Goal: Manage account settings

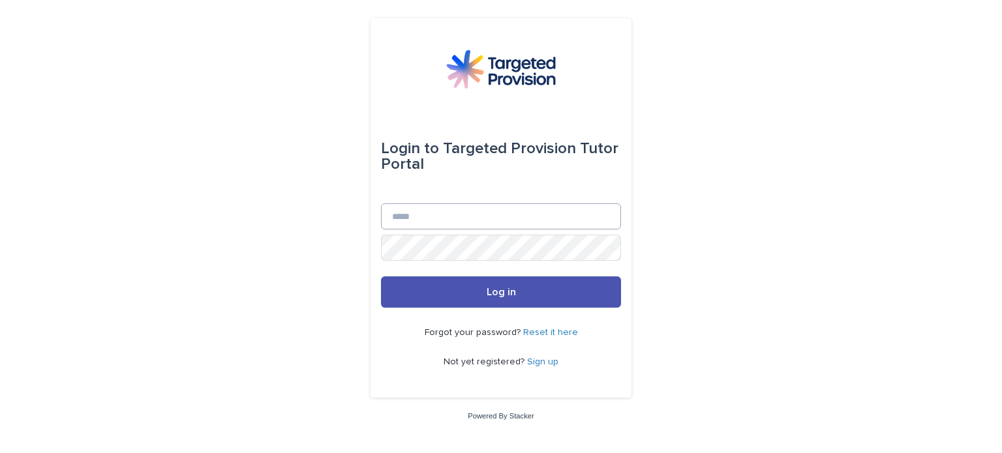
drag, startPoint x: 467, startPoint y: 230, endPoint x: 467, endPoint y: 221, distance: 9.1
click at [467, 221] on div "Email" at bounding box center [501, 219] width 240 height 31
click at [467, 221] on input "Email" at bounding box center [501, 217] width 240 height 26
type input "**********"
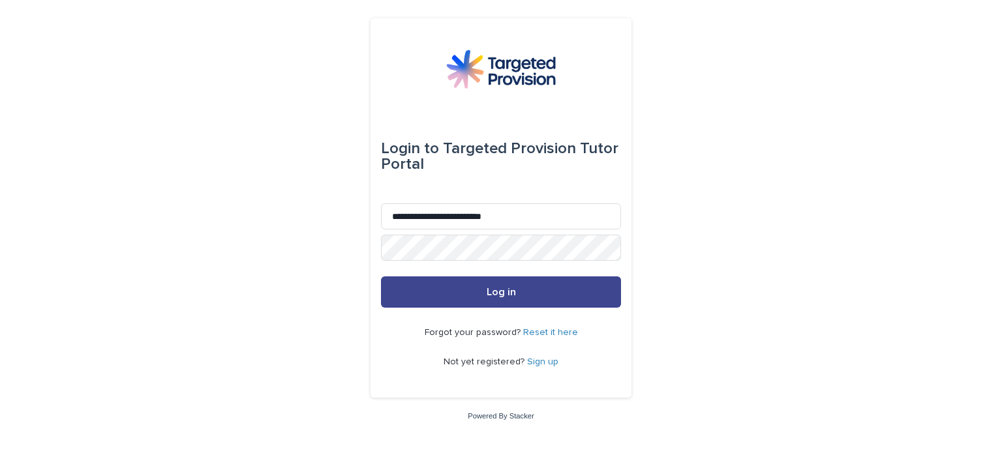
click at [511, 286] on button "Log in" at bounding box center [501, 292] width 240 height 31
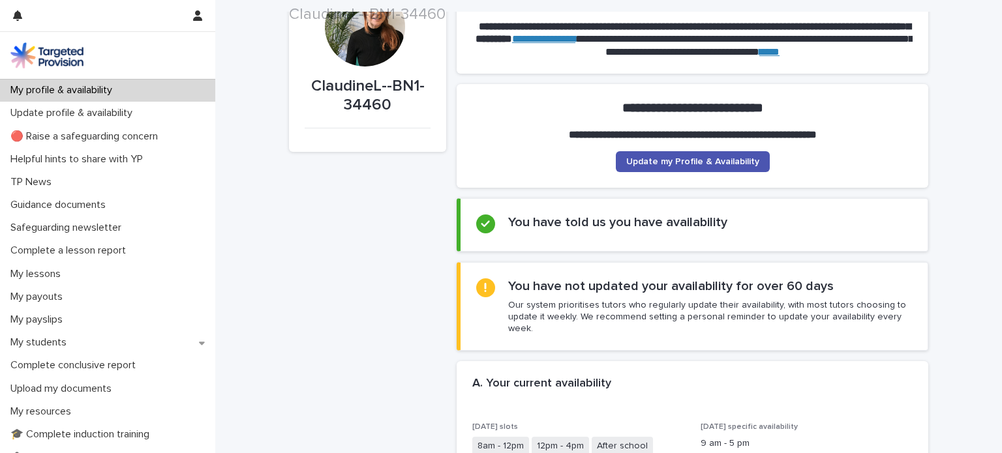
scroll to position [76, 0]
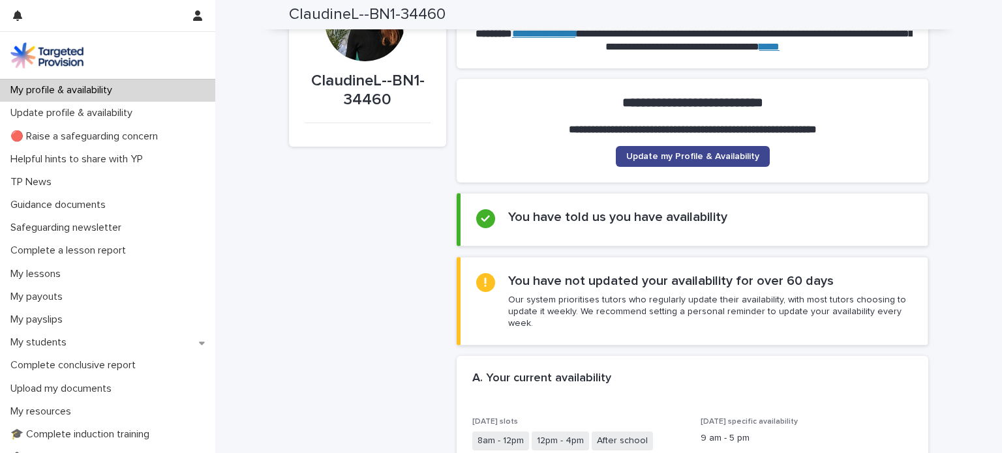
click at [704, 146] on link "Update my Profile & Availability" at bounding box center [693, 156] width 154 height 21
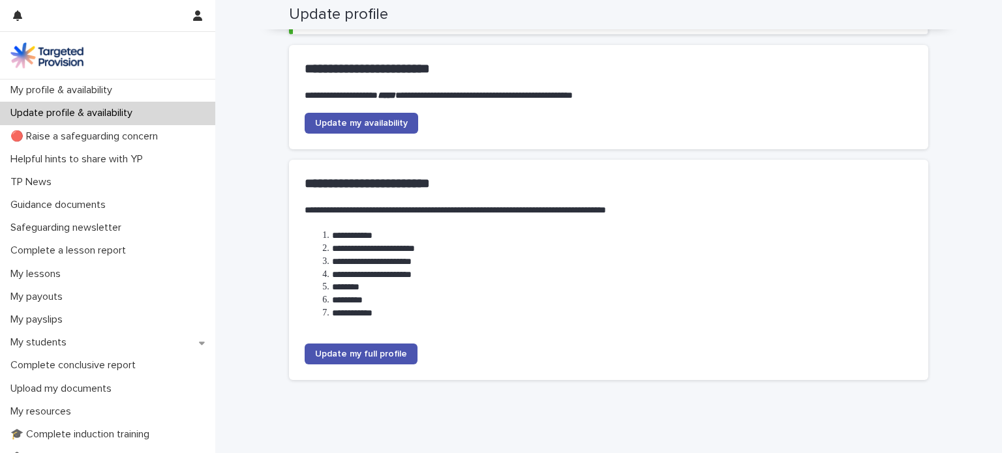
scroll to position [121, 0]
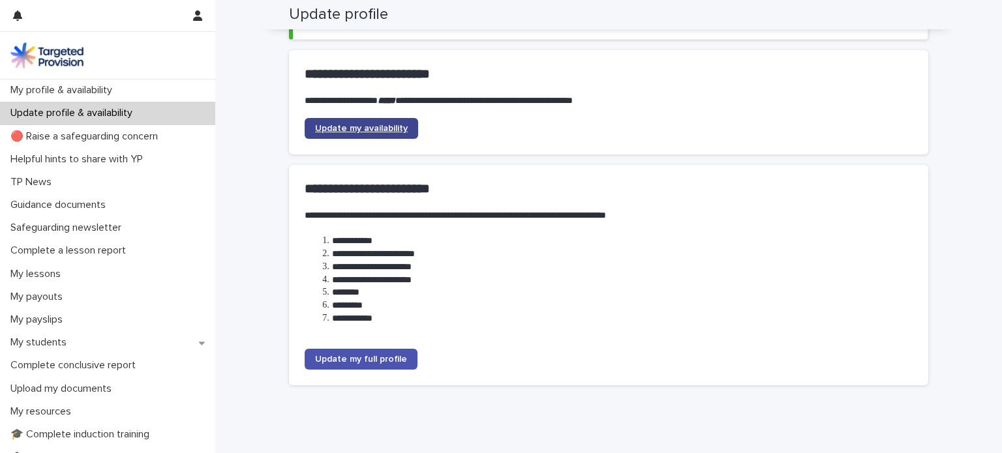
click at [333, 125] on span "Update my availability" at bounding box center [361, 128] width 93 height 9
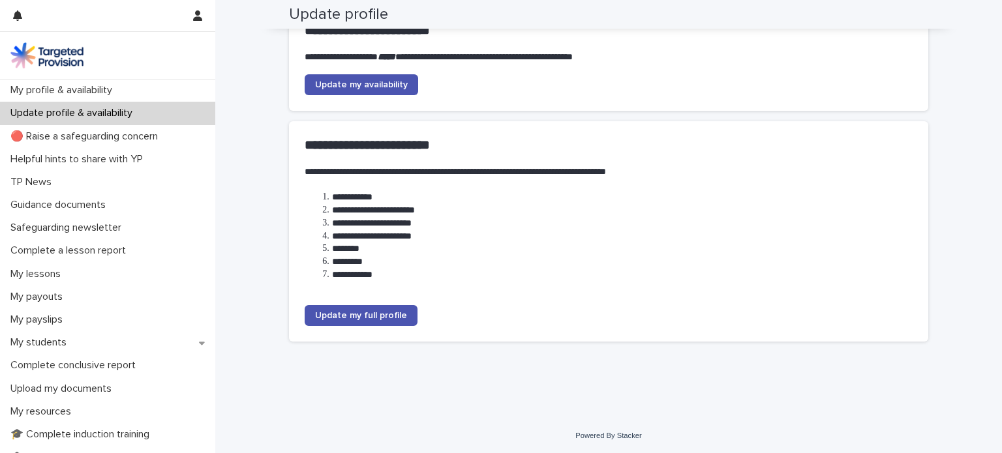
scroll to position [0, 0]
